Goal: Task Accomplishment & Management: Manage account settings

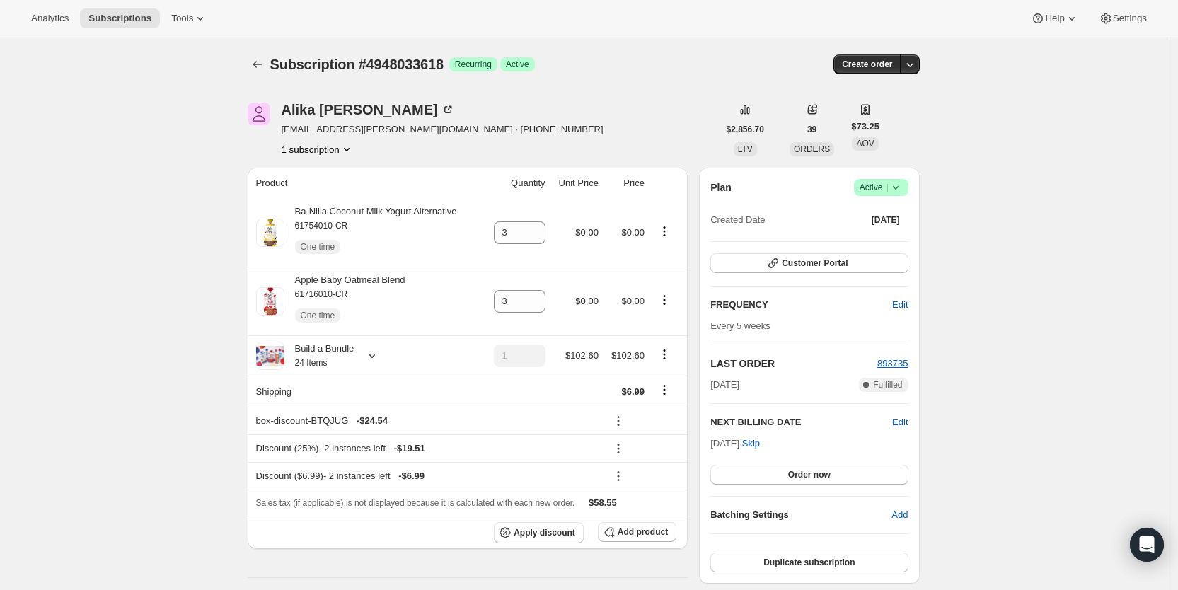
scroll to position [487, 0]
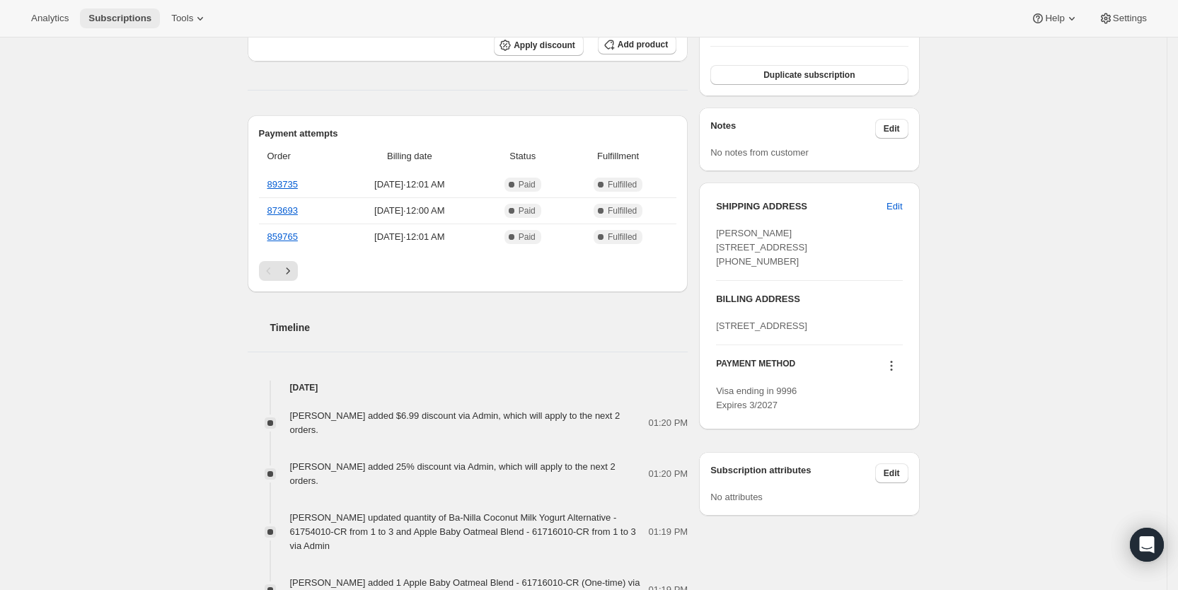
click at [106, 15] on span "Subscriptions" at bounding box center [119, 18] width 63 height 11
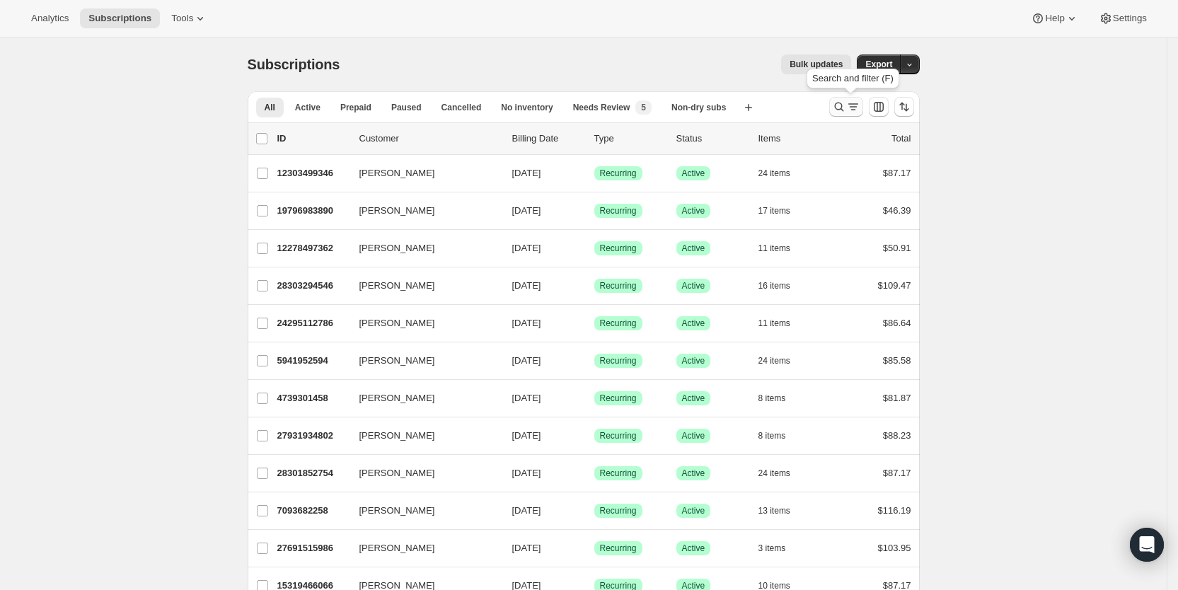
click at [857, 105] on icon "Search and filter results" at bounding box center [853, 107] width 14 height 14
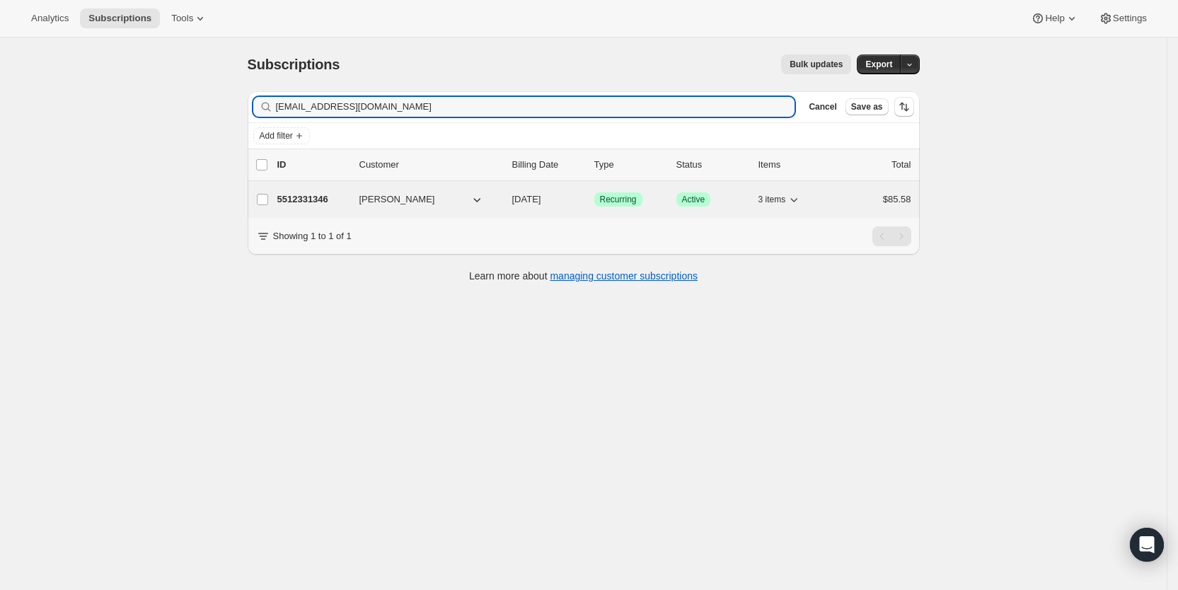
type input "[EMAIL_ADDRESS][DOMAIN_NAME]"
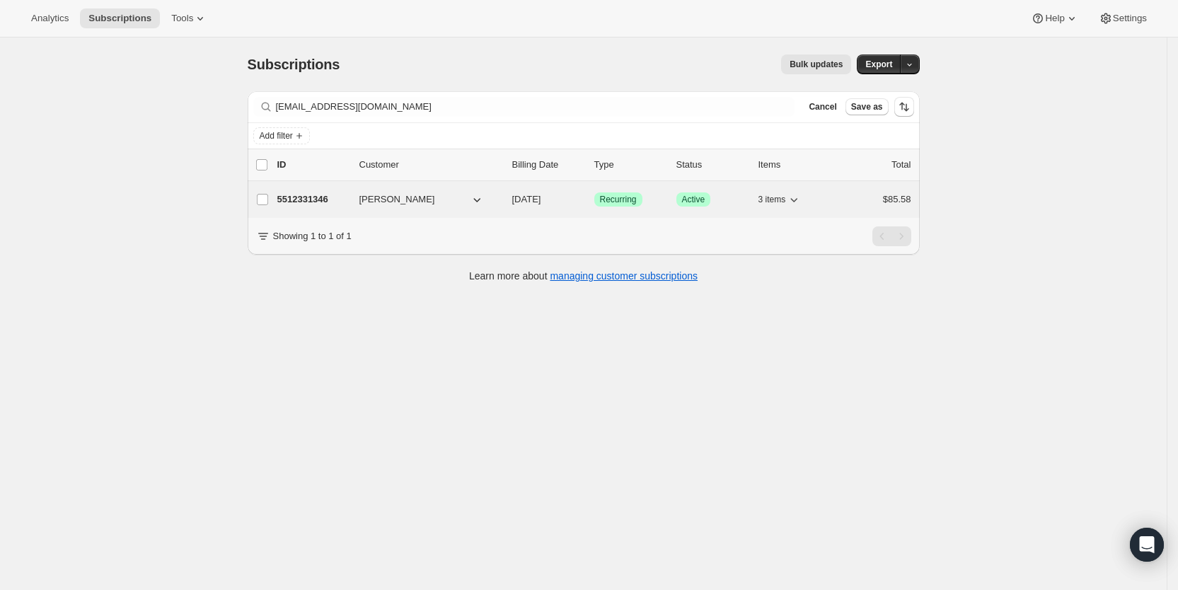
click at [533, 197] on span "[DATE]" at bounding box center [526, 199] width 29 height 11
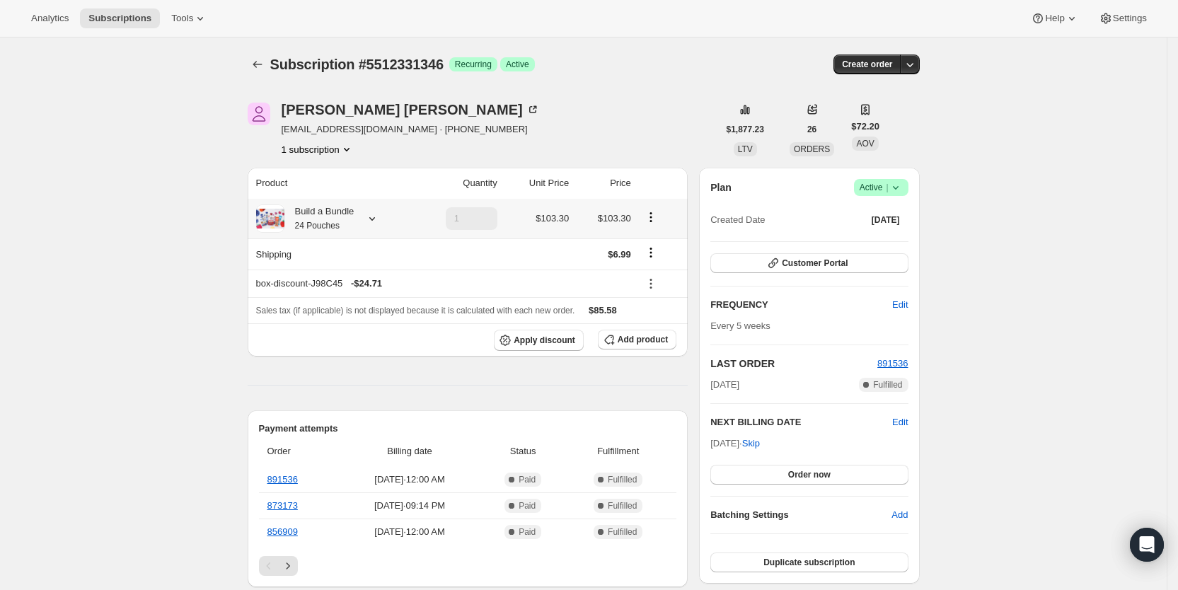
click at [379, 223] on icon at bounding box center [372, 218] width 14 height 14
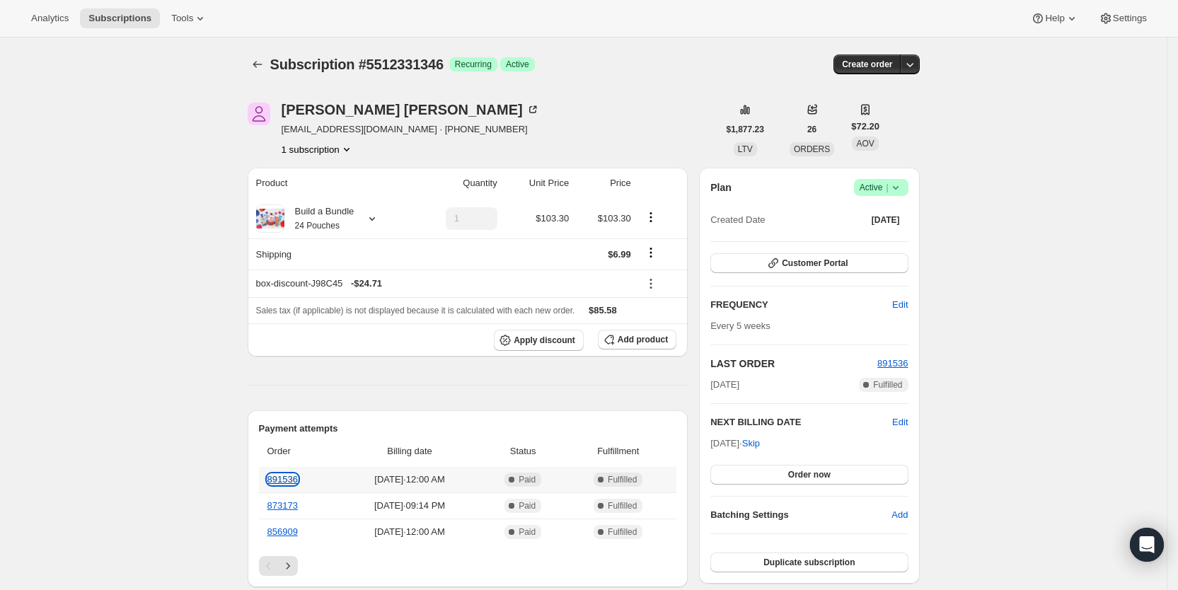
click at [289, 477] on link "891536" at bounding box center [282, 479] width 30 height 11
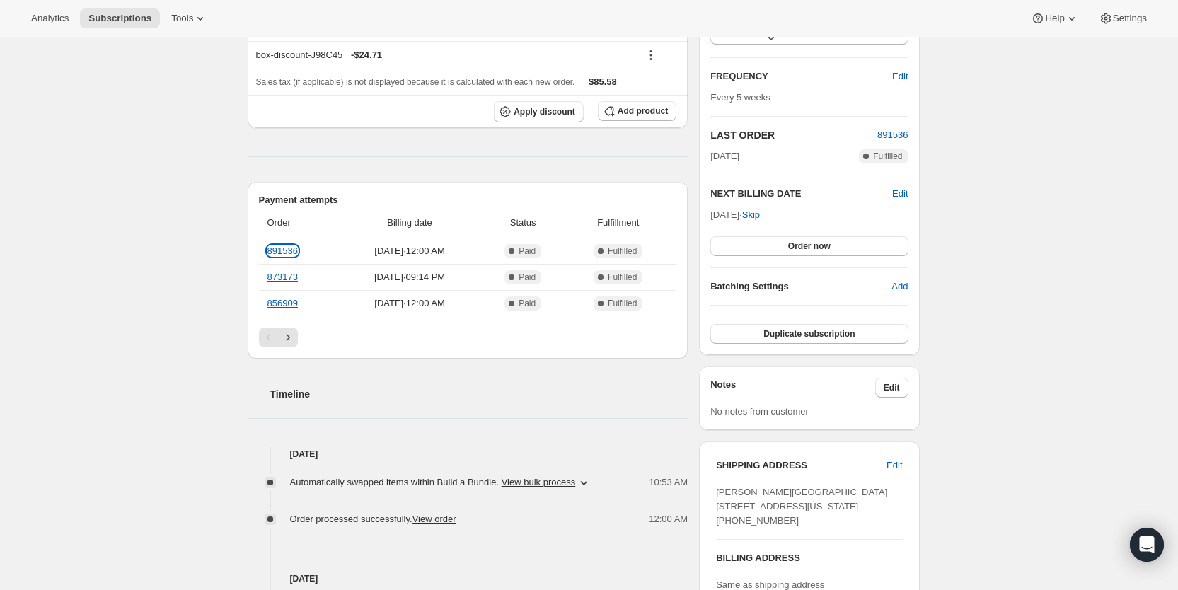
scroll to position [230, 0]
click at [111, 14] on span "Subscriptions" at bounding box center [119, 18] width 63 height 11
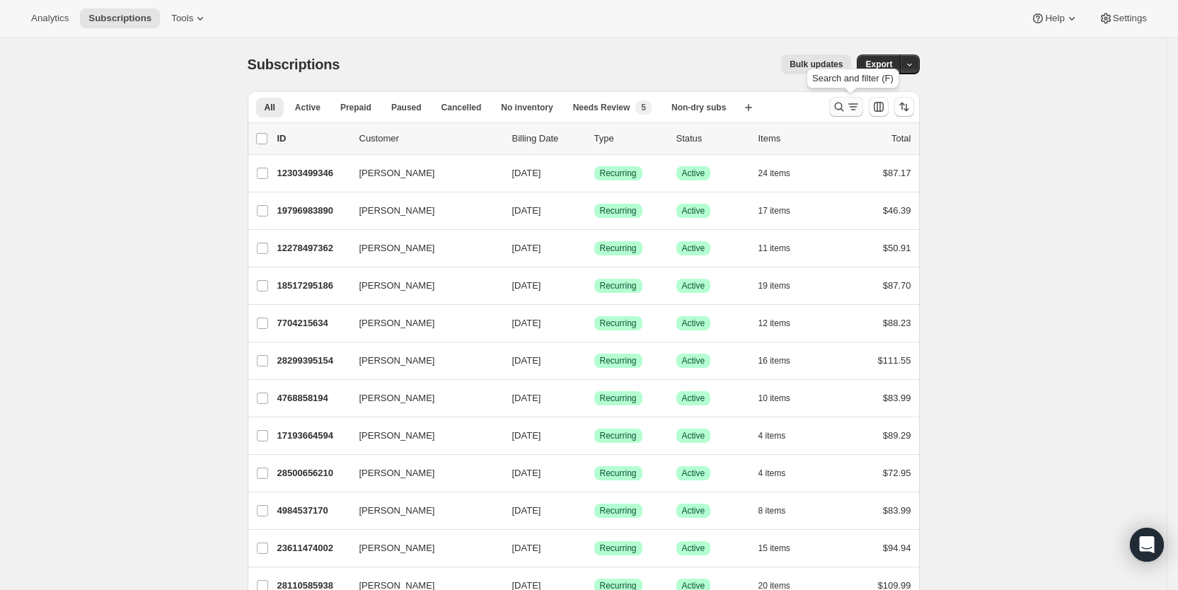
click at [846, 110] on icon "Search and filter results" at bounding box center [839, 107] width 14 height 14
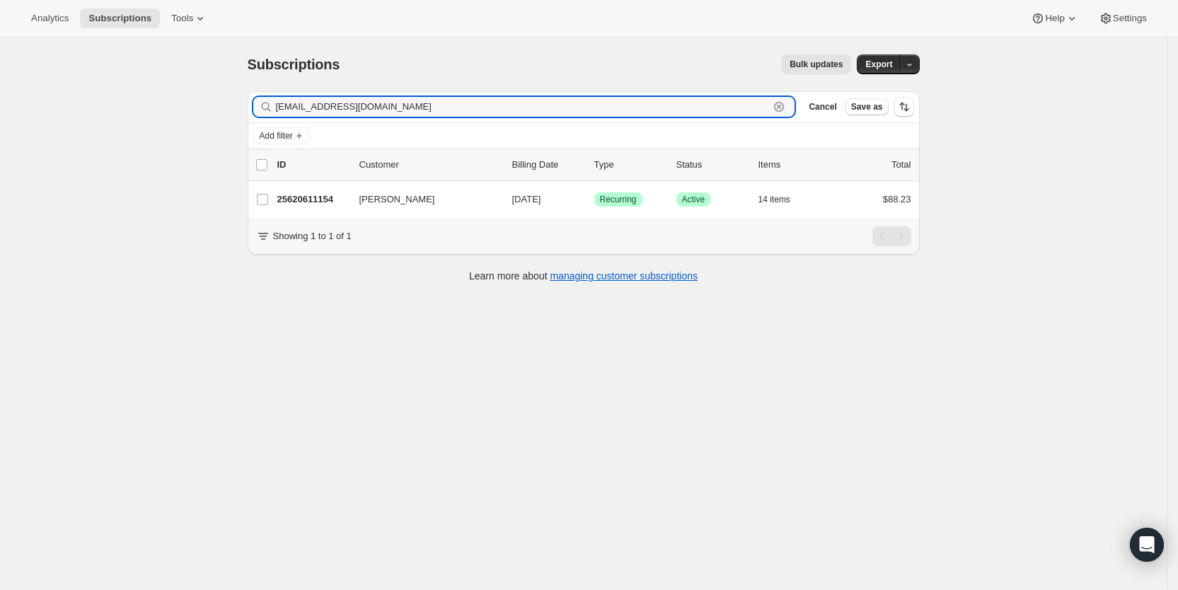
drag, startPoint x: 397, startPoint y: 105, endPoint x: 267, endPoint y: 110, distance: 130.3
click at [267, 110] on div "[EMAIL_ADDRESS][DOMAIN_NAME] Clear" at bounding box center [524, 107] width 542 height 20
paste input "yomara4u@hot"
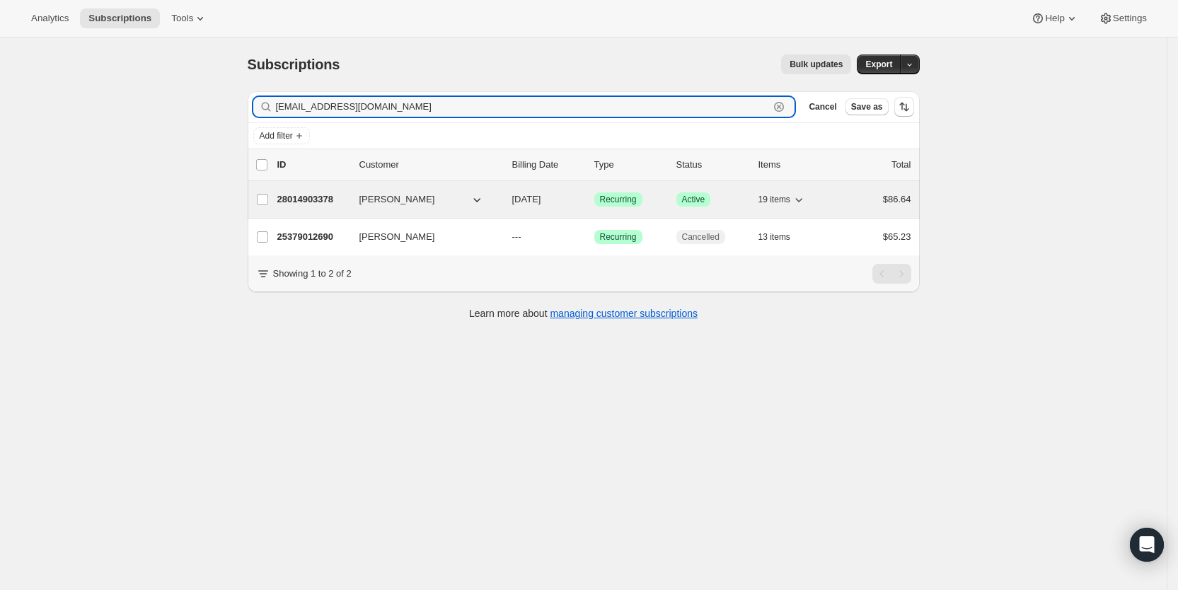
type input "[EMAIL_ADDRESS][DOMAIN_NAME]"
click at [539, 204] on span "[DATE]" at bounding box center [526, 199] width 29 height 11
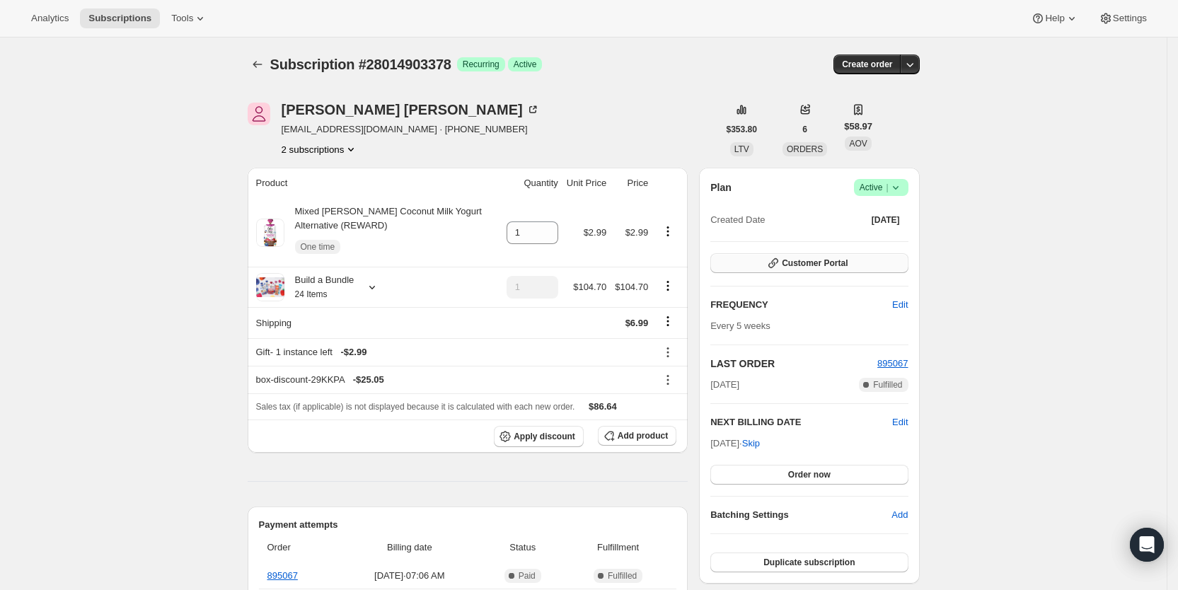
click at [866, 264] on button "Customer Portal" at bounding box center [808, 263] width 197 height 20
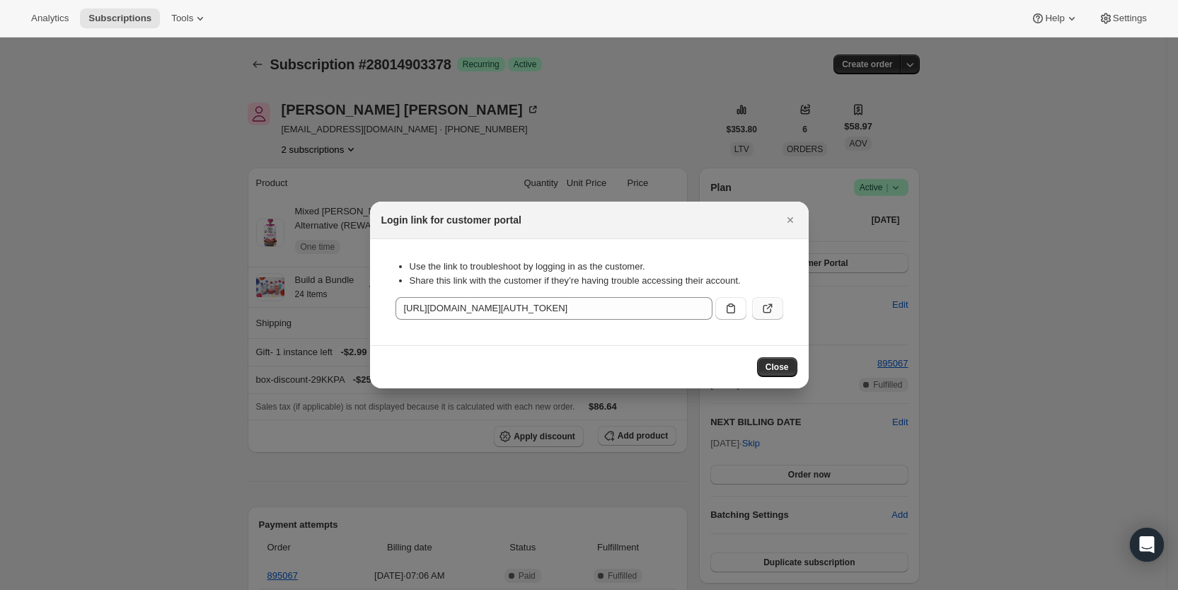
click at [775, 313] on button ":rdha:" at bounding box center [767, 308] width 31 height 23
click at [789, 216] on icon "Close" at bounding box center [790, 220] width 14 height 14
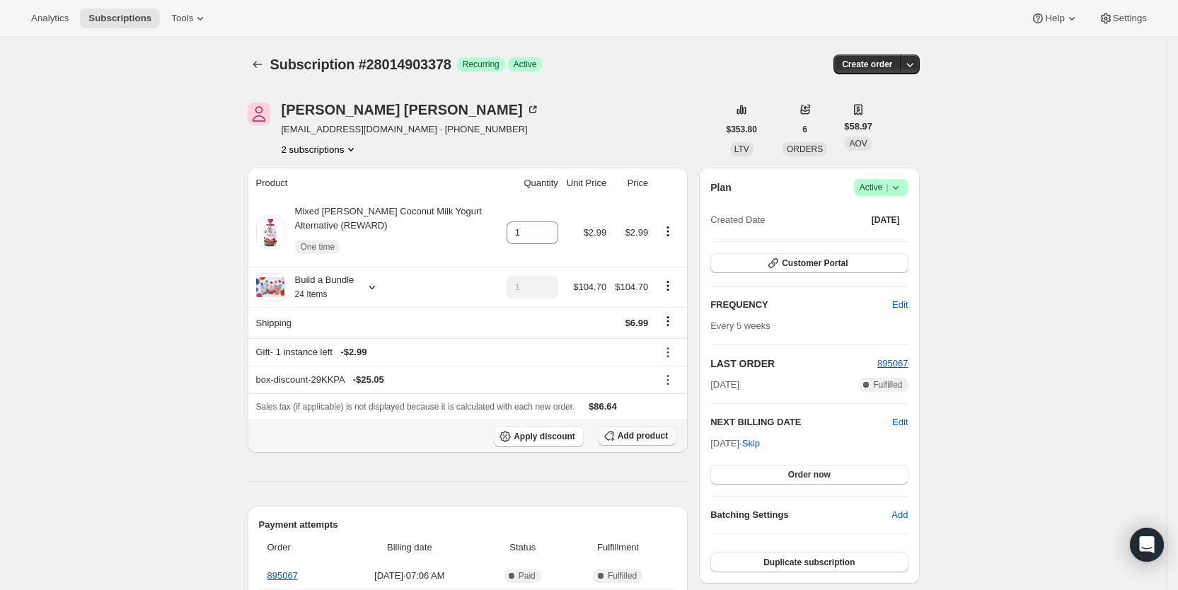
click at [649, 429] on button "Add product" at bounding box center [637, 436] width 79 height 20
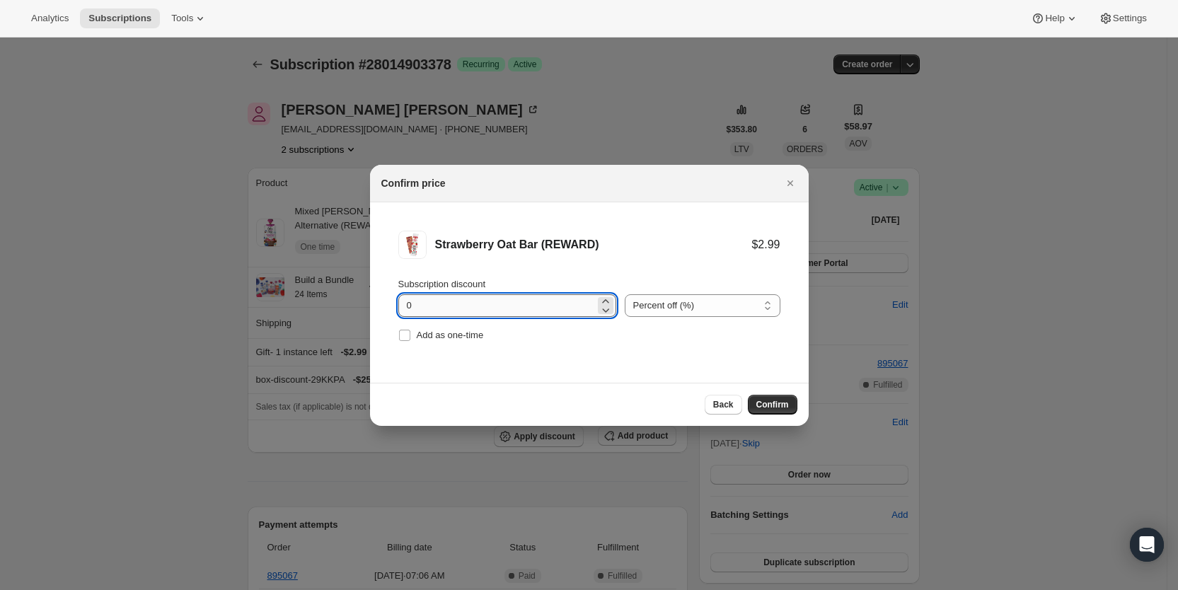
drag, startPoint x: 402, startPoint y: 304, endPoint x: 421, endPoint y: 303, distance: 19.1
click at [421, 303] on input "0" at bounding box center [496, 305] width 197 height 23
type input "100"
click at [401, 334] on input "Add as one-time" at bounding box center [404, 335] width 11 height 11
checkbox input "true"
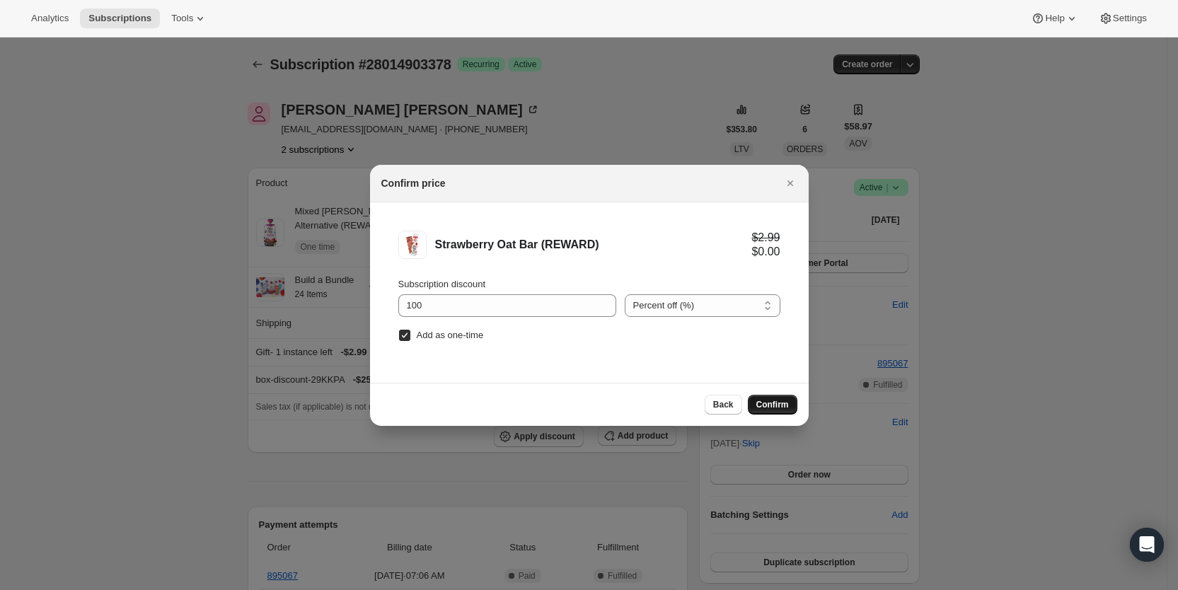
click at [779, 406] on span "Confirm" at bounding box center [772, 404] width 33 height 11
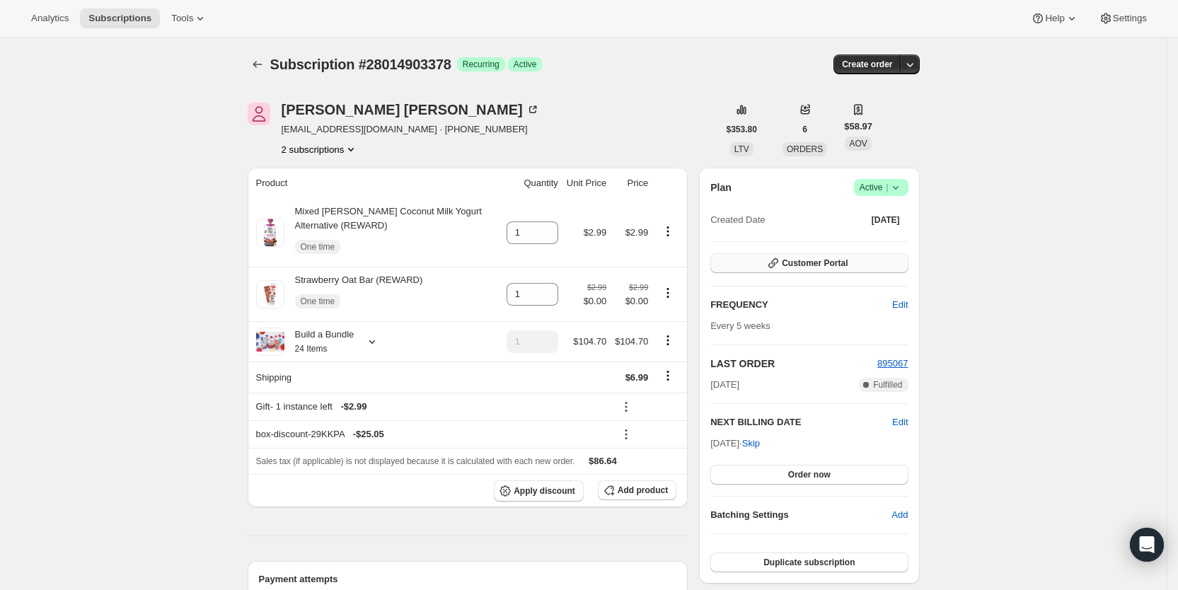
click at [884, 265] on button "Customer Portal" at bounding box center [808, 263] width 197 height 20
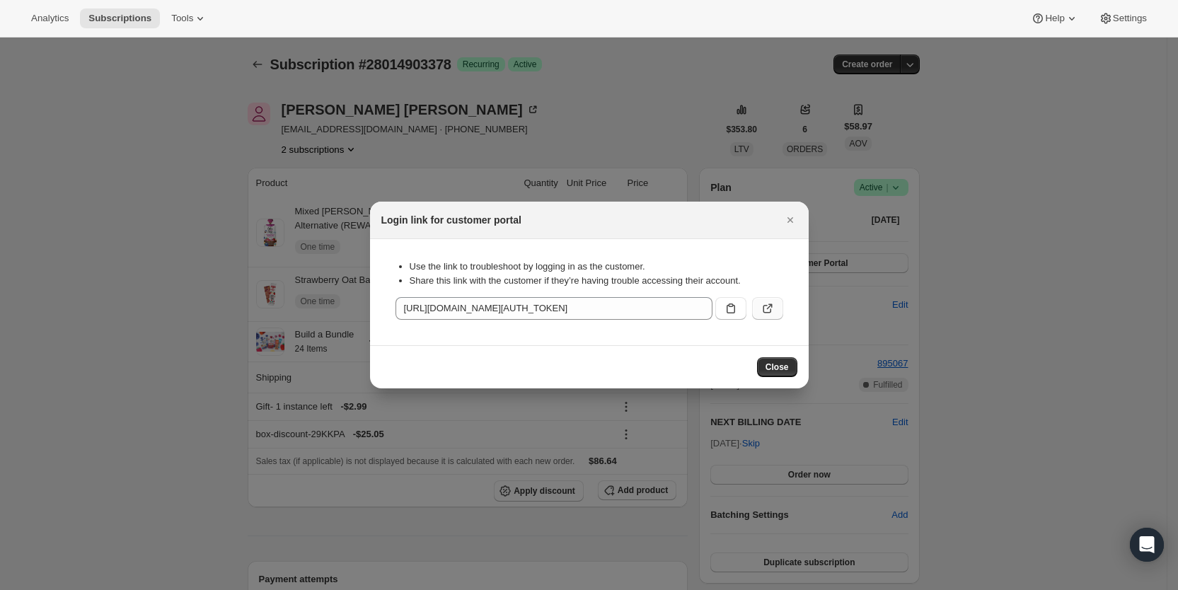
click at [767, 306] on icon ":rdlt:" at bounding box center [767, 308] width 14 height 14
click at [791, 219] on icon "Close" at bounding box center [789, 220] width 6 height 6
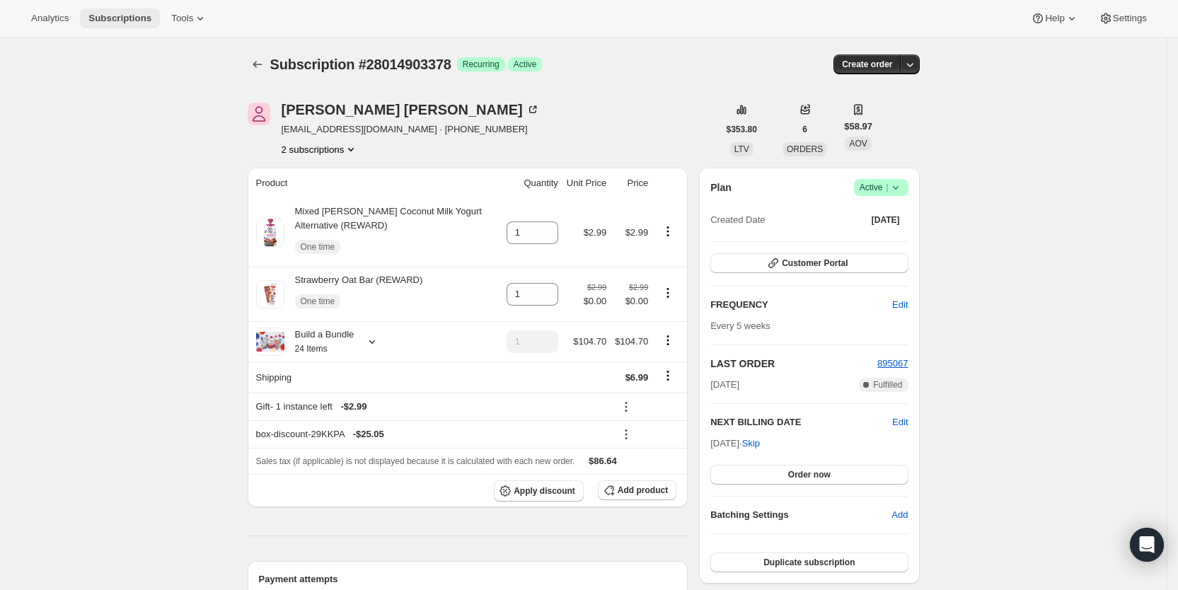
click at [120, 16] on span "Subscriptions" at bounding box center [119, 18] width 63 height 11
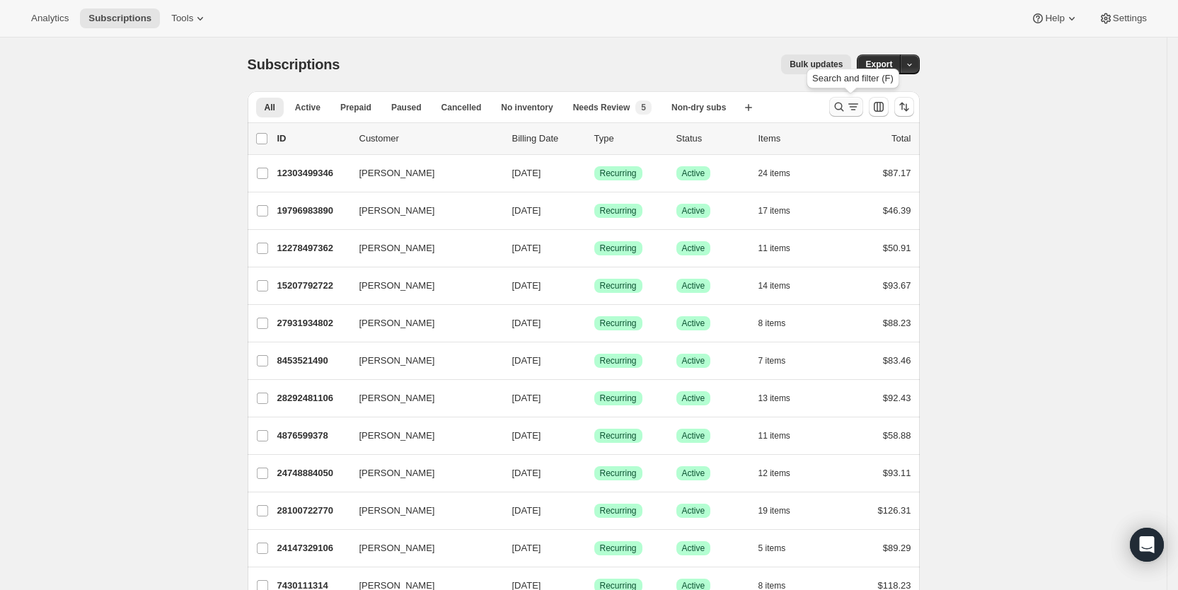
click at [845, 102] on icon "Search and filter results" at bounding box center [839, 107] width 14 height 14
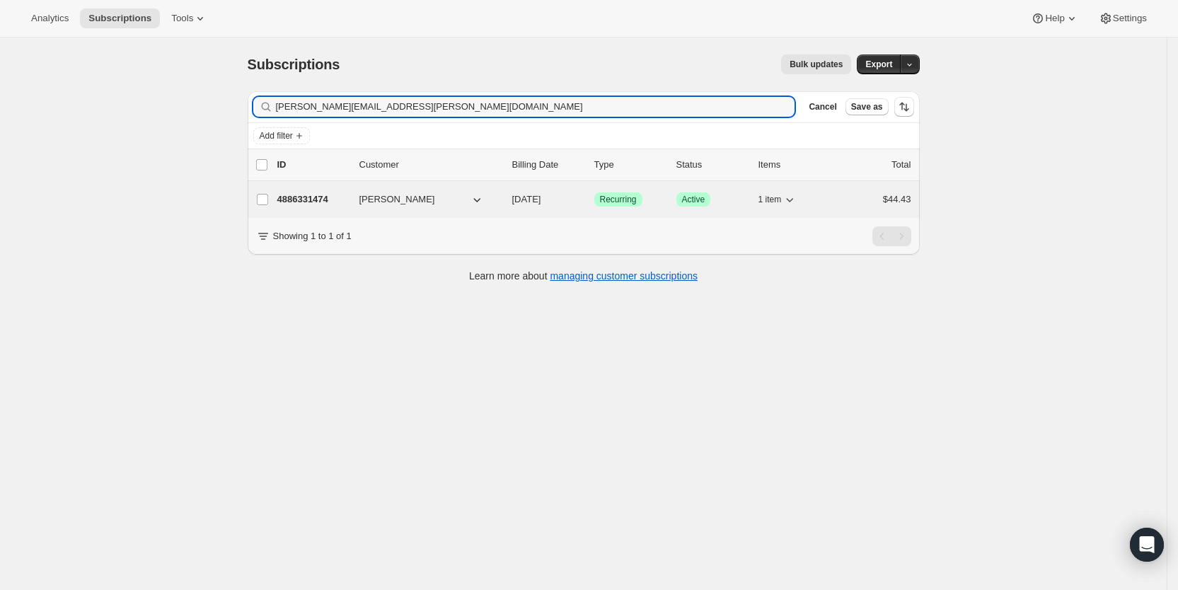
type input "[PERSON_NAME][EMAIL_ADDRESS][PERSON_NAME][DOMAIN_NAME]"
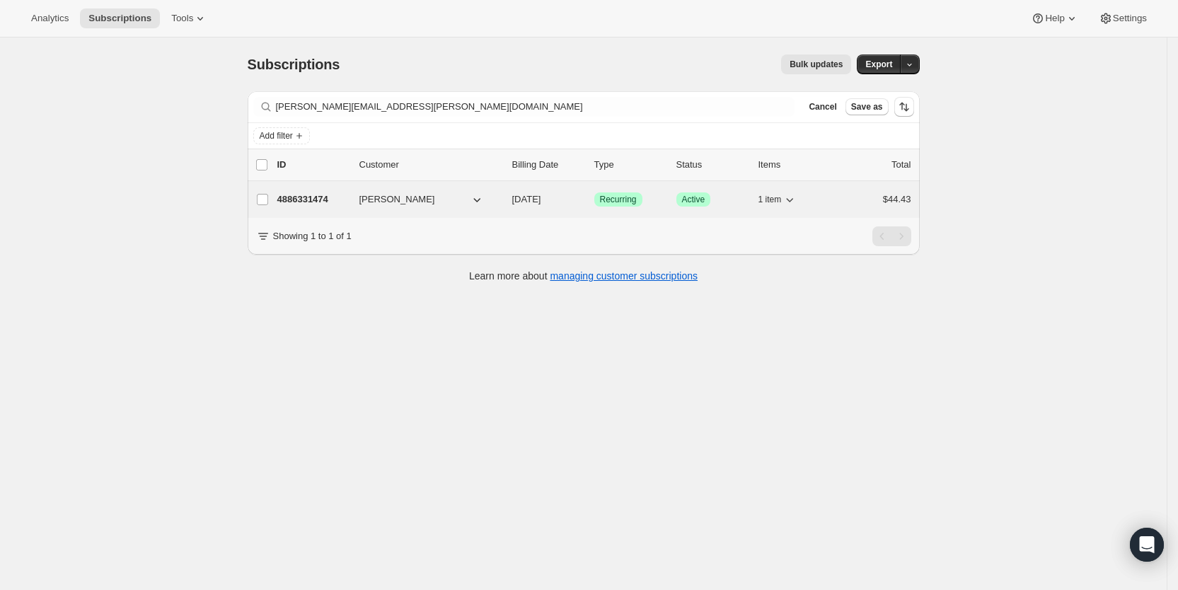
click at [540, 197] on span "[DATE]" at bounding box center [526, 199] width 29 height 11
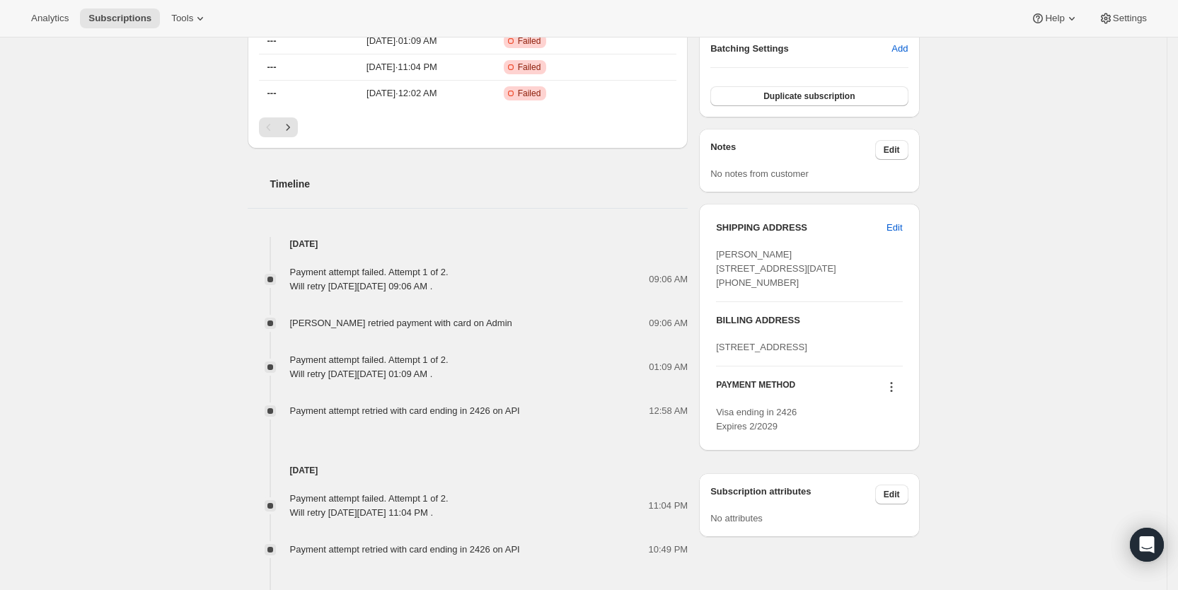
scroll to position [617, 0]
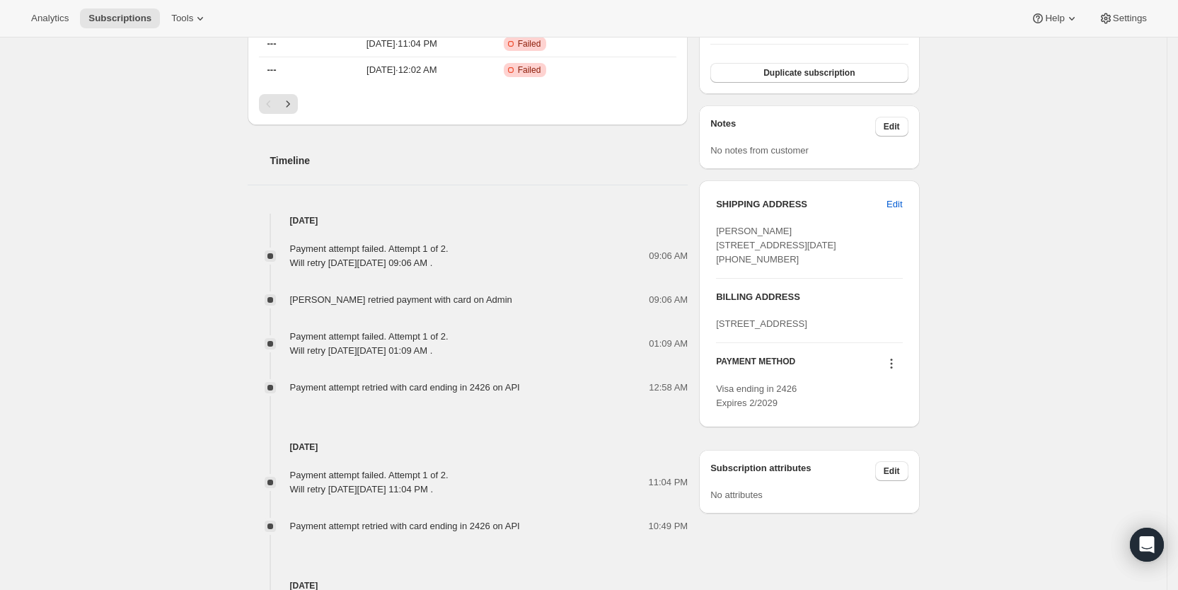
click at [1021, 342] on div "Subscription #4886331474. This page is ready Subscription #4886331474 Success R…" at bounding box center [583, 177] width 1166 height 1513
click at [895, 371] on icon at bounding box center [891, 363] width 14 height 14
click at [888, 459] on span "Send link to update card" at bounding box center [896, 460] width 99 height 11
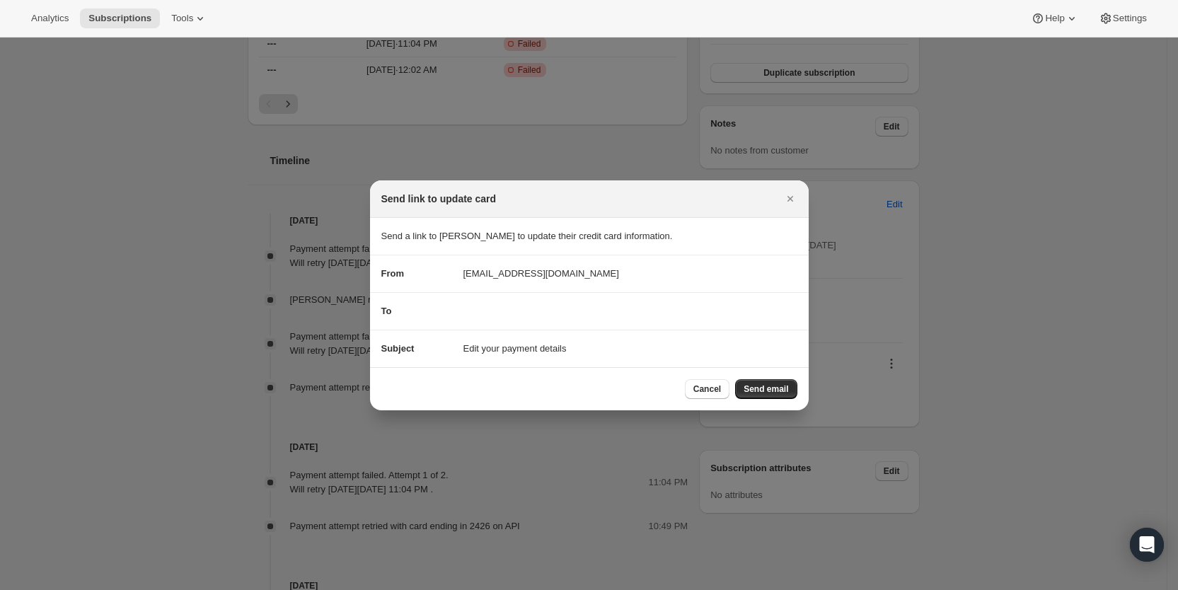
drag, startPoint x: 766, startPoint y: 391, endPoint x: 753, endPoint y: 375, distance: 20.7
click at [766, 392] on span "Send email" at bounding box center [765, 388] width 45 height 11
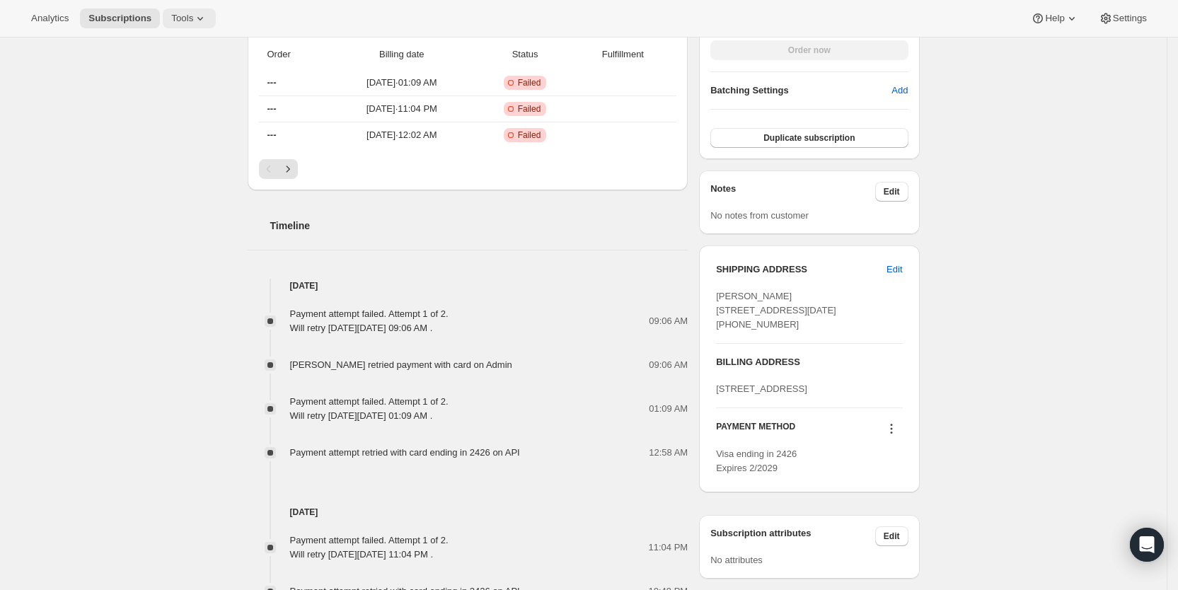
drag, startPoint x: 127, startPoint y: 14, endPoint x: 169, endPoint y: 16, distance: 41.8
click at [127, 13] on span "Subscriptions" at bounding box center [119, 18] width 63 height 11
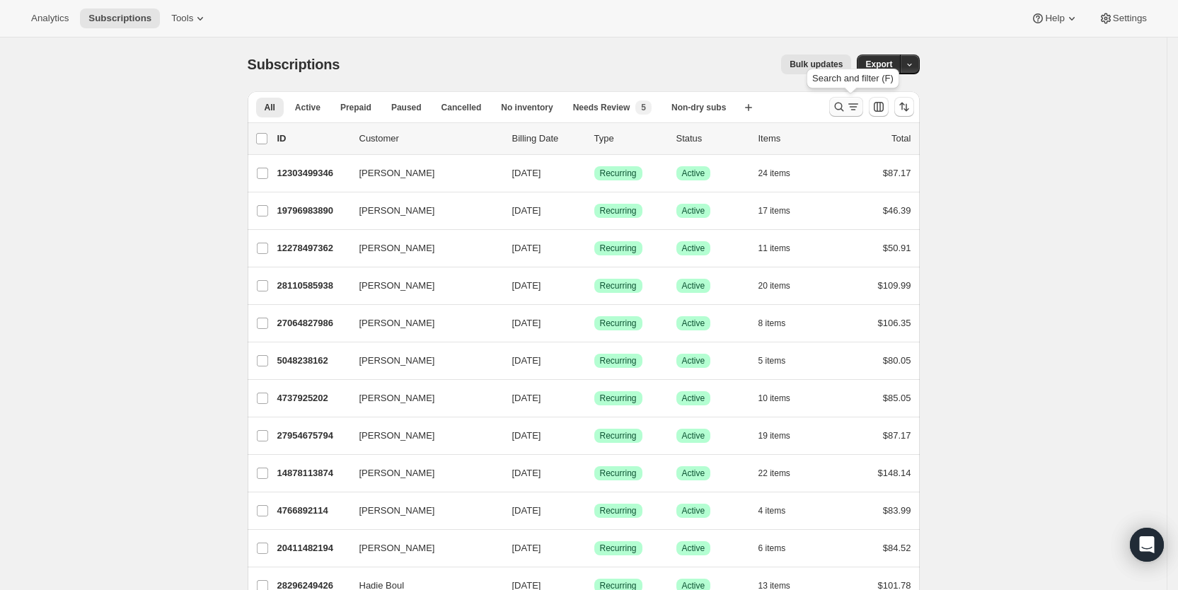
click at [859, 106] on icon "Search and filter results" at bounding box center [853, 107] width 14 height 14
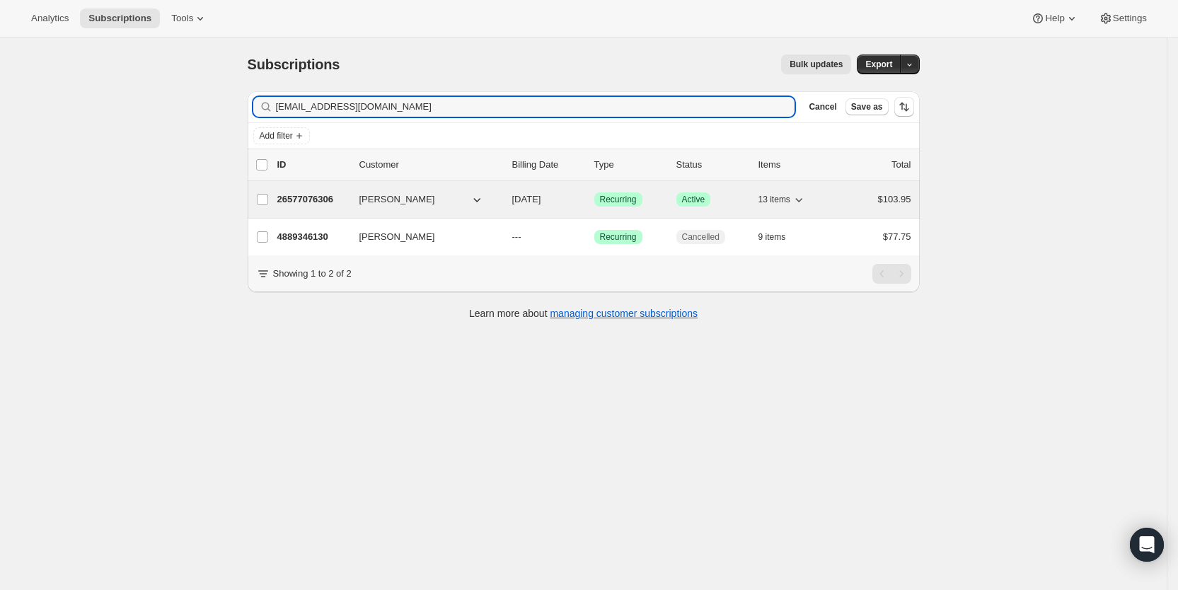
type input "[EMAIL_ADDRESS][DOMAIN_NAME]"
click at [541, 200] on span "[DATE]" at bounding box center [526, 199] width 29 height 11
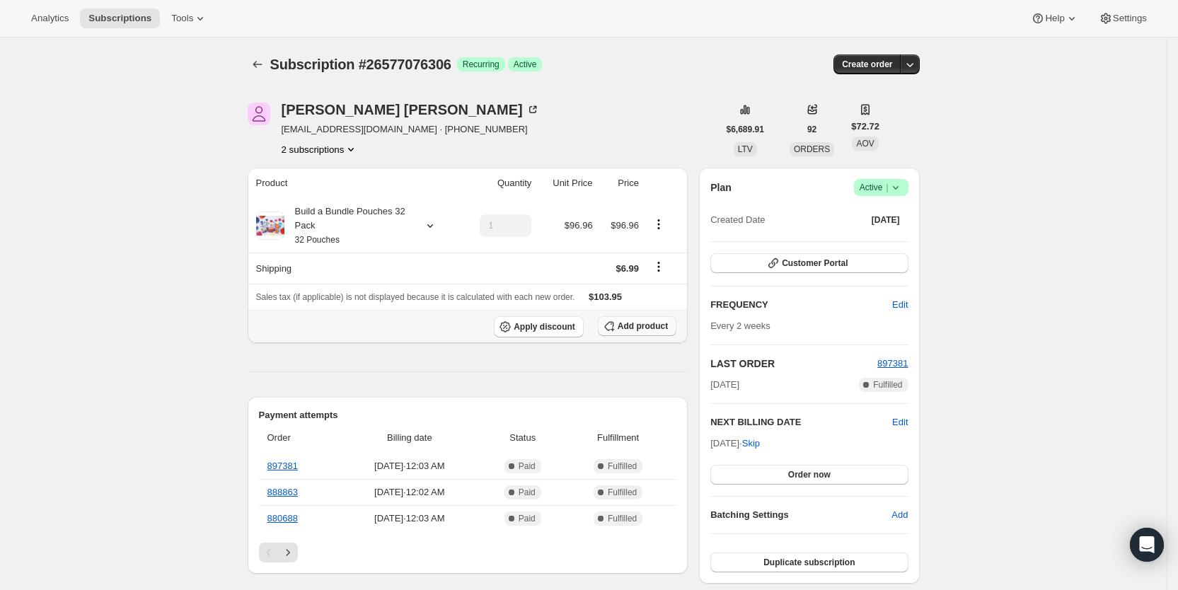
click at [642, 328] on span "Add product" at bounding box center [642, 325] width 50 height 11
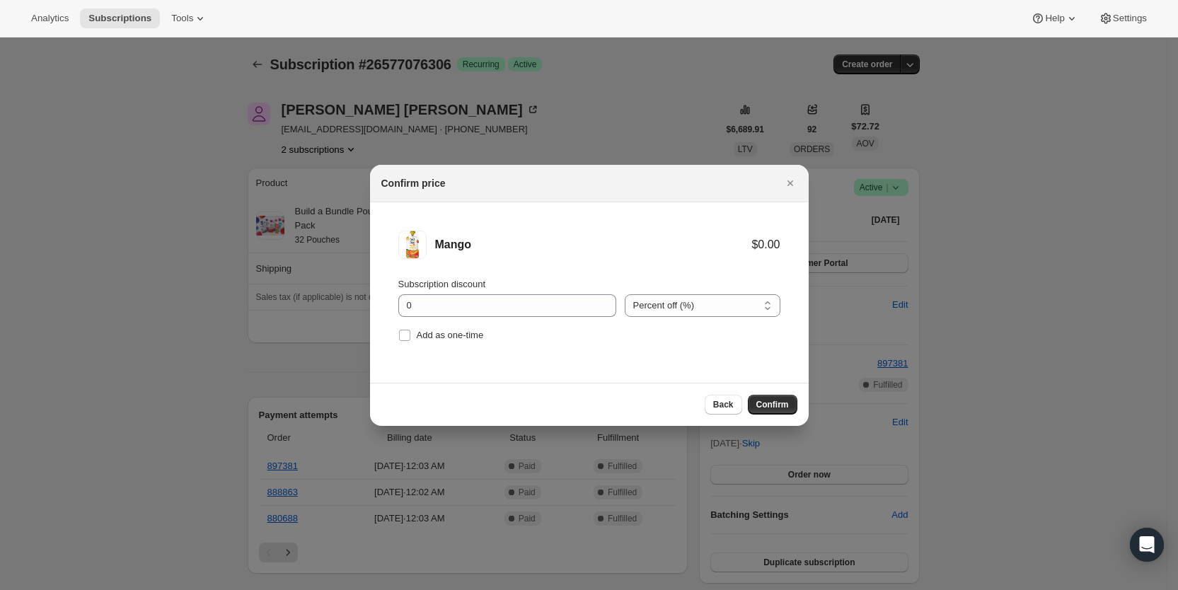
drag, startPoint x: 408, startPoint y: 327, endPoint x: 561, endPoint y: 347, distance: 154.1
click at [414, 327] on label "Add as one-time" at bounding box center [441, 335] width 86 height 20
drag, startPoint x: 404, startPoint y: 338, endPoint x: 564, endPoint y: 350, distance: 161.0
click at [405, 338] on input "Add as one-time" at bounding box center [404, 335] width 11 height 11
checkbox input "true"
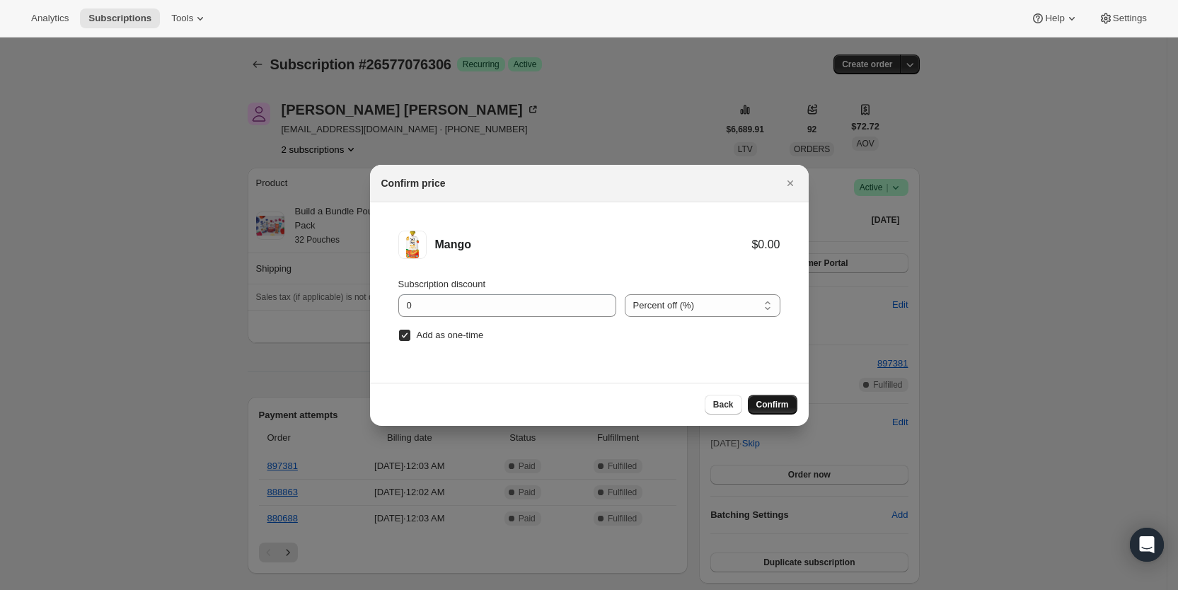
click at [779, 404] on span "Confirm" at bounding box center [772, 404] width 33 height 11
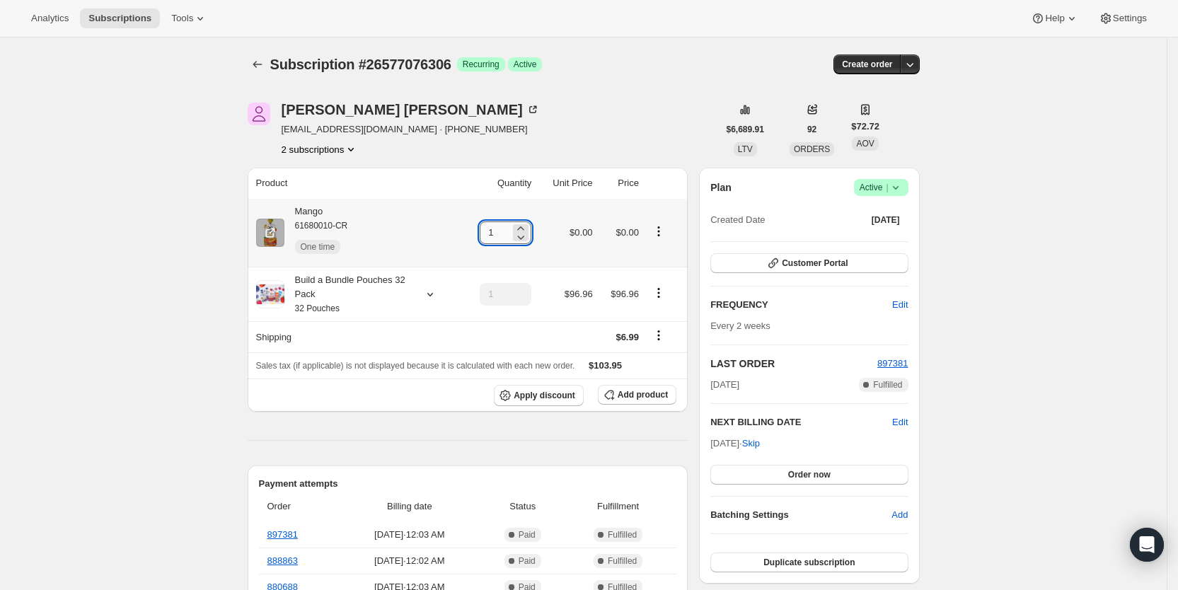
drag, startPoint x: 493, startPoint y: 233, endPoint x: 509, endPoint y: 233, distance: 15.6
click at [509, 233] on input "1" at bounding box center [495, 232] width 30 height 23
type input "8"
